Goal: Navigation & Orientation: Find specific page/section

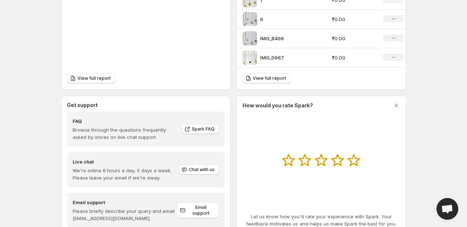
scroll to position [328, 0]
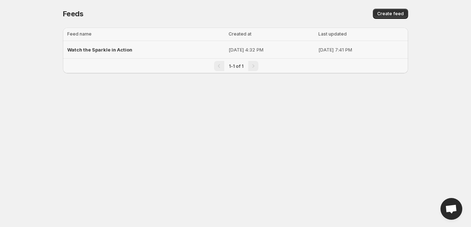
click at [103, 51] on span "Watch the Sparkle in Action" at bounding box center [99, 50] width 65 height 6
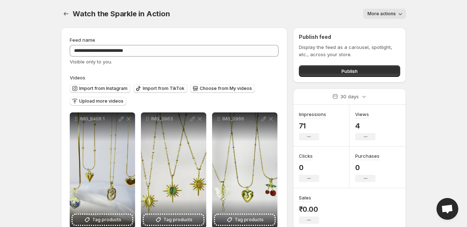
click at [394, 13] on span "More actions" at bounding box center [382, 14] width 28 height 6
click at [246, 19] on div "Watch the Sparkle in Action. This page is ready Watch the Sparkle in Action Mor…" at bounding box center [233, 14] width 345 height 28
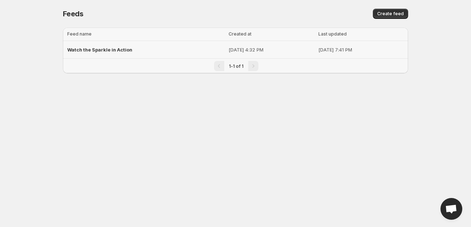
click at [109, 50] on span "Watch the Sparkle in Action" at bounding box center [99, 50] width 65 height 6
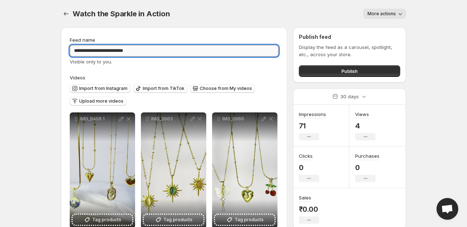
click at [123, 51] on input "**********" at bounding box center [174, 51] width 209 height 12
